Goal: Find specific page/section

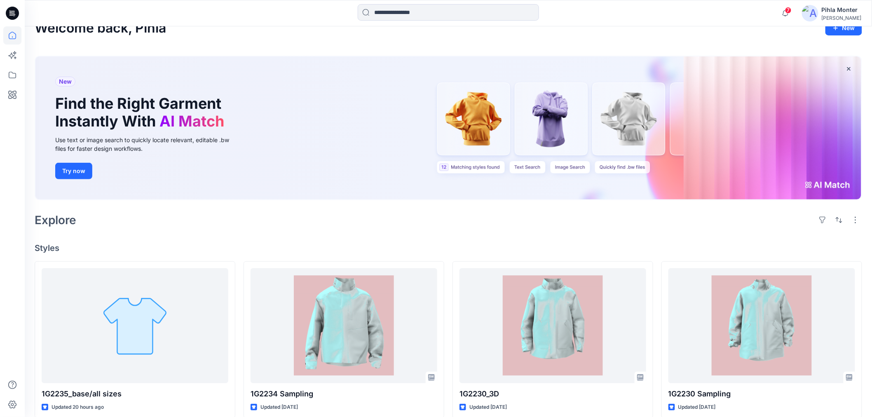
scroll to position [91, 0]
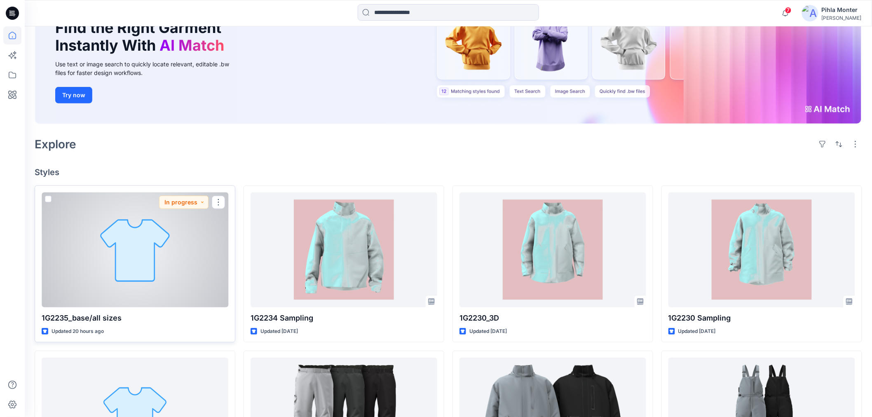
click at [147, 270] on div at bounding box center [135, 249] width 187 height 115
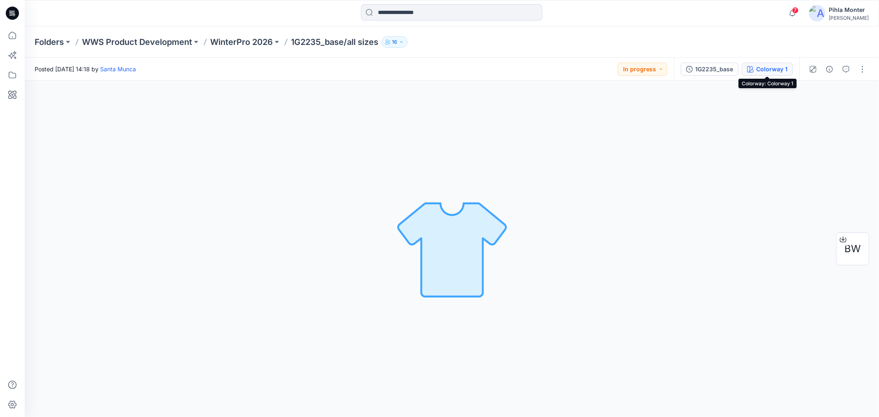
click at [782, 65] on div "Colorway 1" at bounding box center [771, 69] width 31 height 9
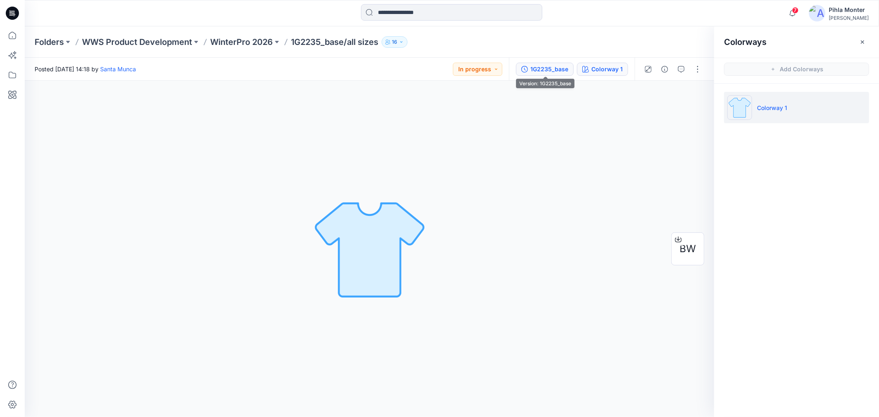
click at [569, 70] on button "1G2235_base" at bounding box center [545, 69] width 58 height 13
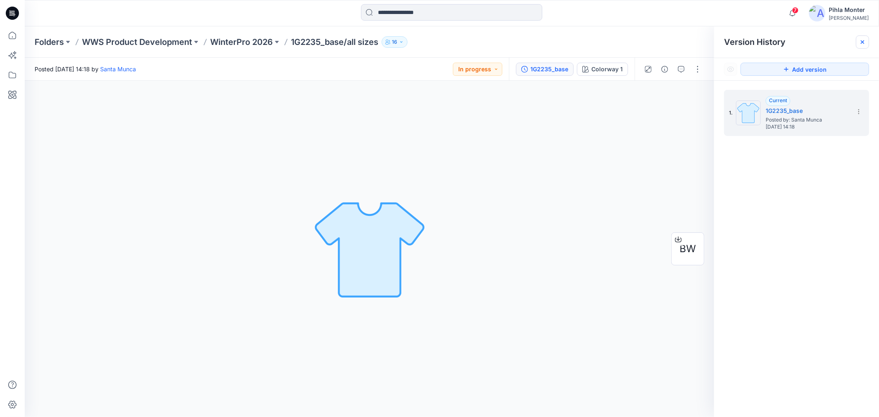
click at [858, 44] on div at bounding box center [862, 41] width 13 height 13
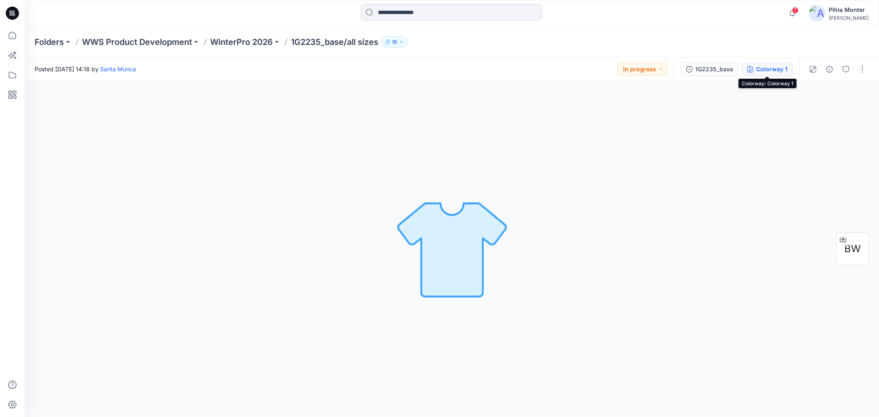
click at [762, 69] on div "Colorway 1" at bounding box center [771, 69] width 31 height 9
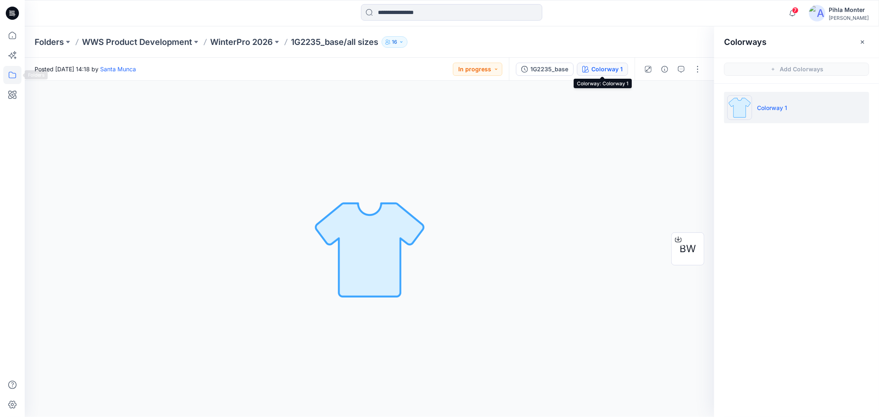
click at [3, 76] on icon at bounding box center [12, 75] width 18 height 18
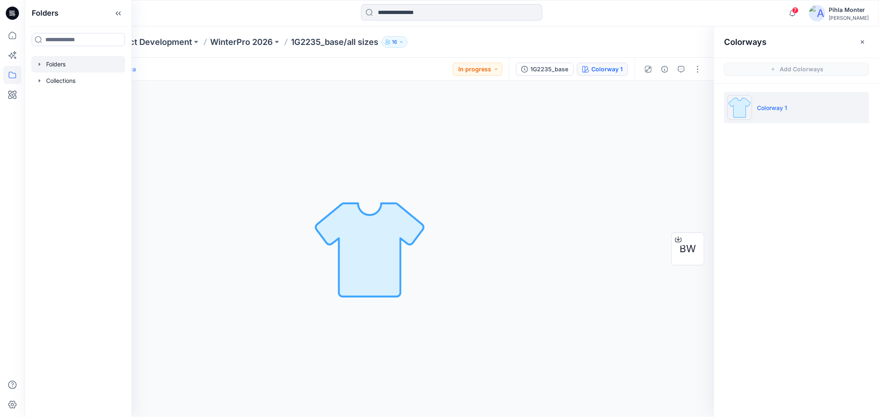
click at [39, 65] on icon "button" at bounding box center [40, 64] width 2 height 3
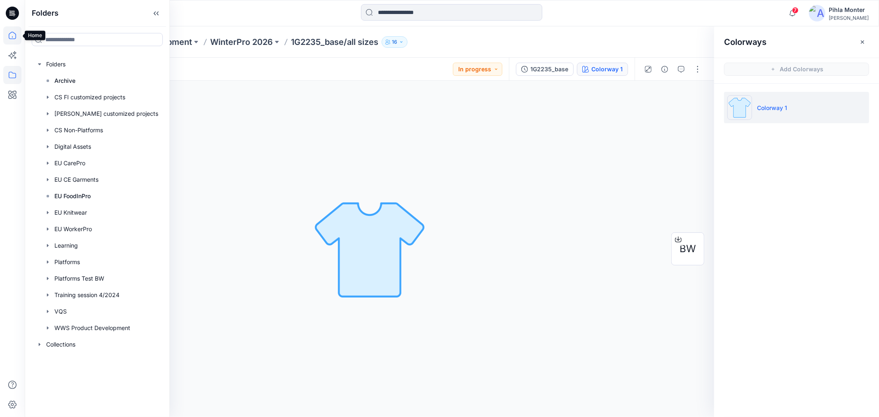
click at [14, 32] on icon at bounding box center [12, 35] width 18 height 18
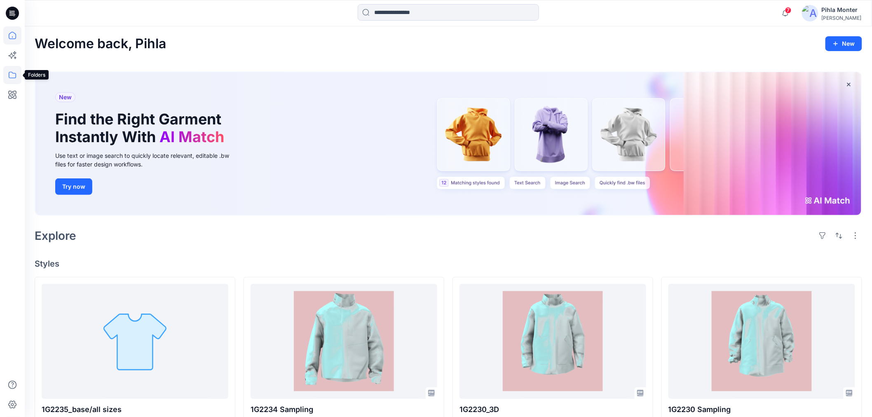
click at [9, 75] on icon at bounding box center [12, 75] width 18 height 18
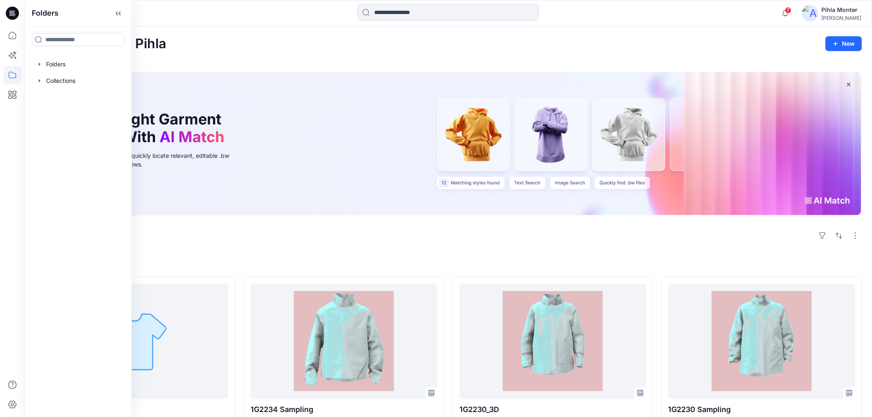
click at [327, 145] on div "New Find the Right Garment Instantly With AI Match Use text or image search to …" at bounding box center [448, 143] width 826 height 143
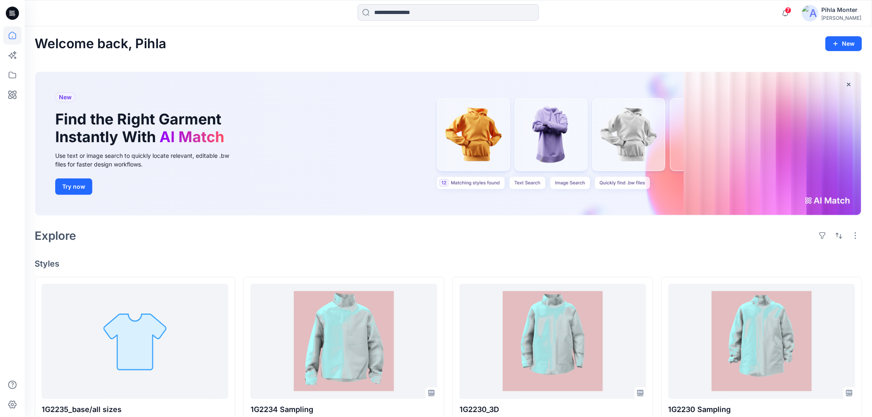
click at [811, 10] on img at bounding box center [810, 13] width 16 height 16
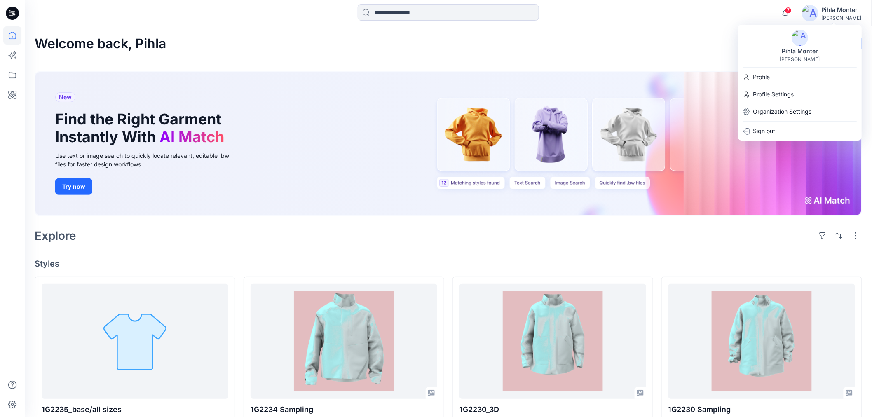
click at [800, 43] on img at bounding box center [799, 38] width 16 height 16
